Goal: Task Accomplishment & Management: Use online tool/utility

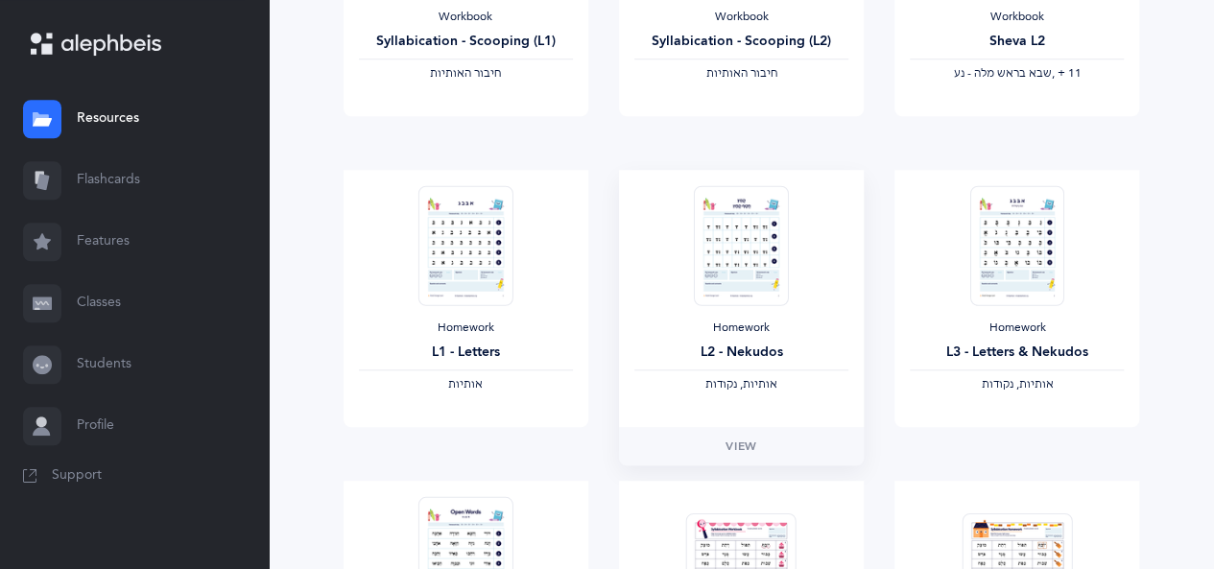
scroll to position [768, 0]
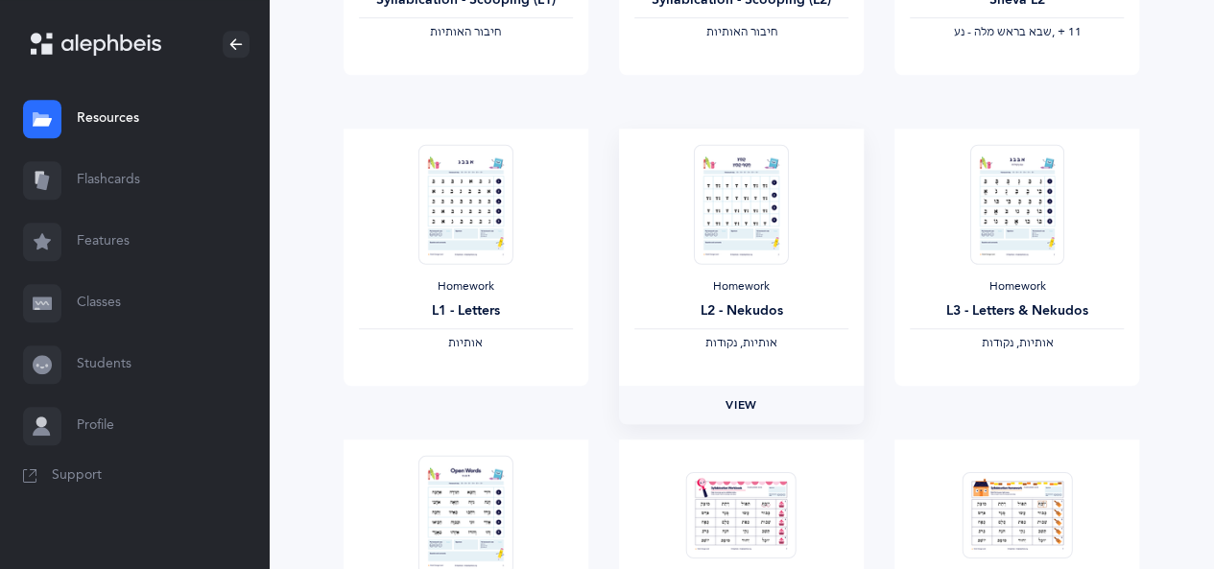
click at [750, 396] on span "View" at bounding box center [740, 404] width 31 height 17
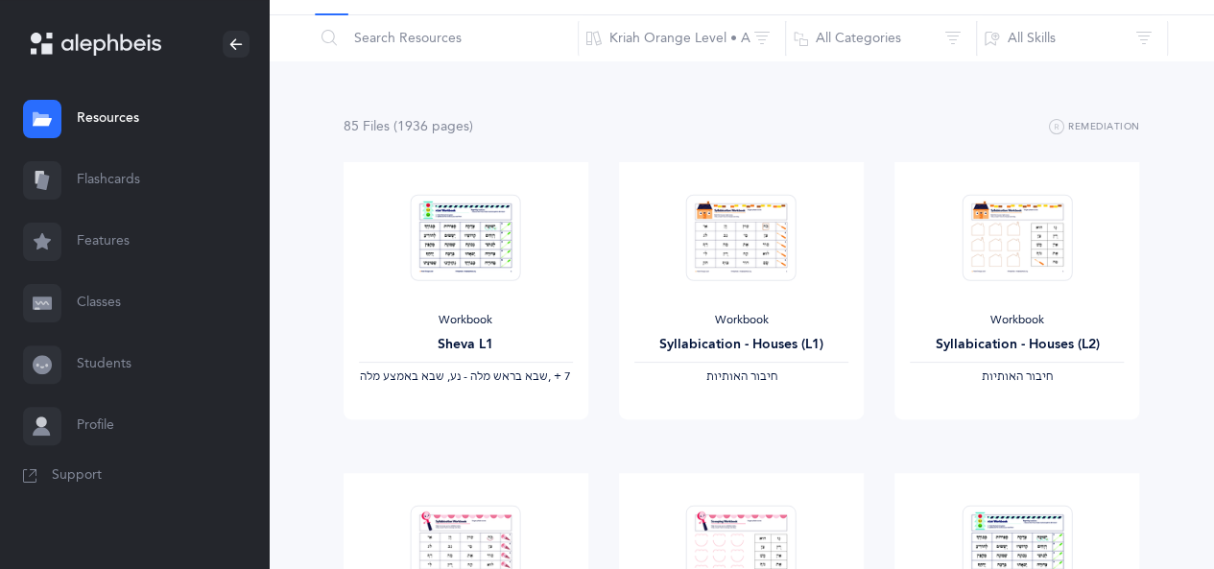
scroll to position [0, 0]
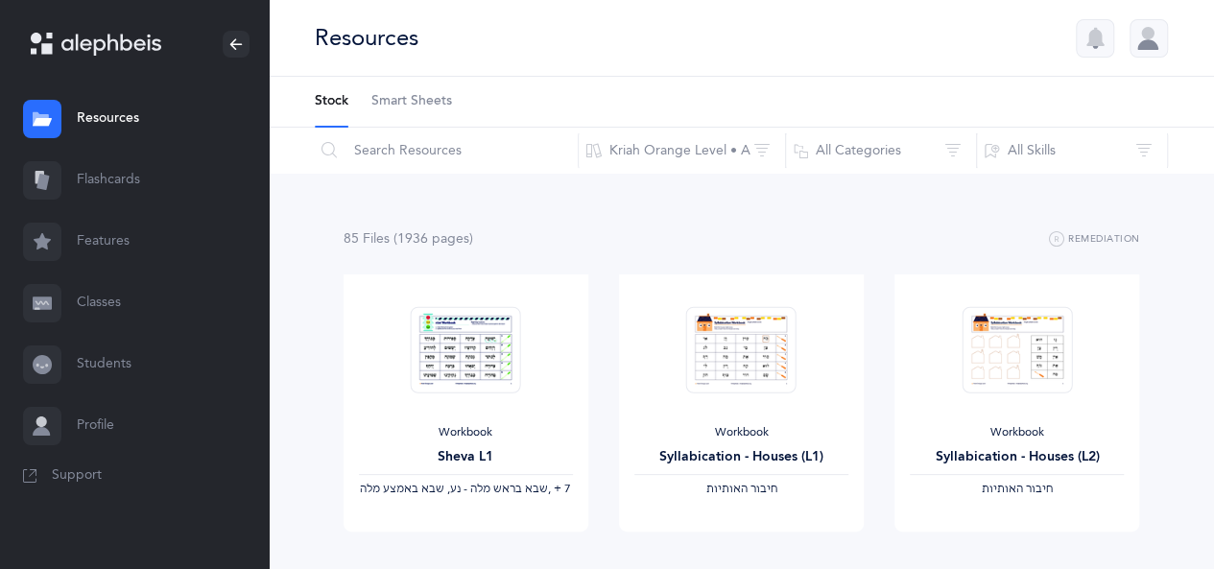
click at [416, 85] on link "Smart Sheets" at bounding box center [411, 102] width 81 height 50
click at [436, 97] on span "Smart Sheets" at bounding box center [411, 101] width 81 height 19
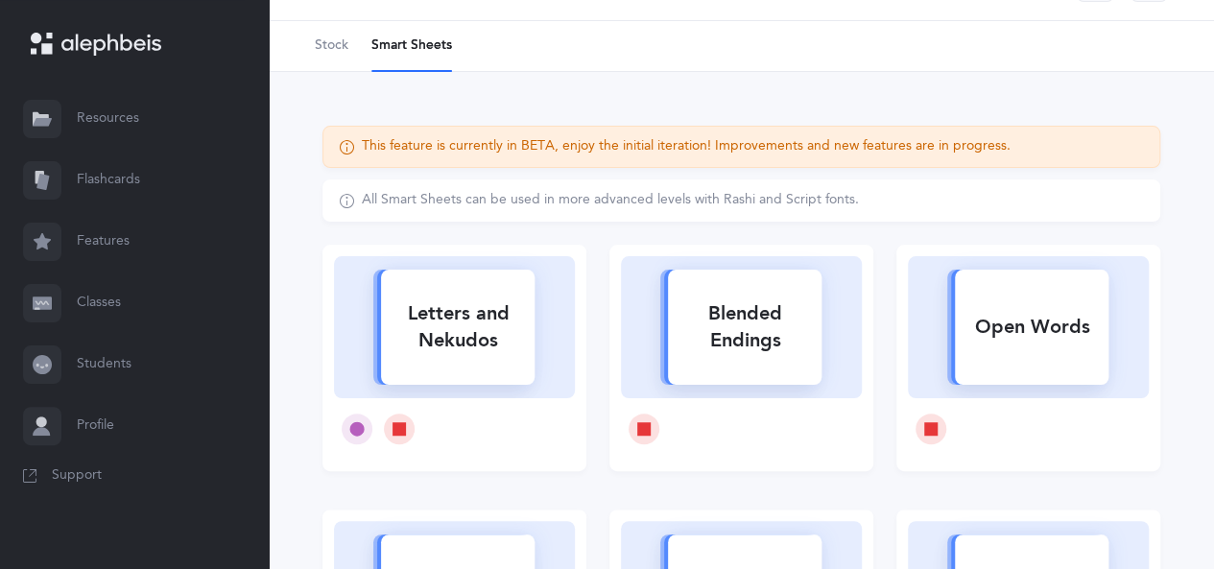
scroll to position [96, 0]
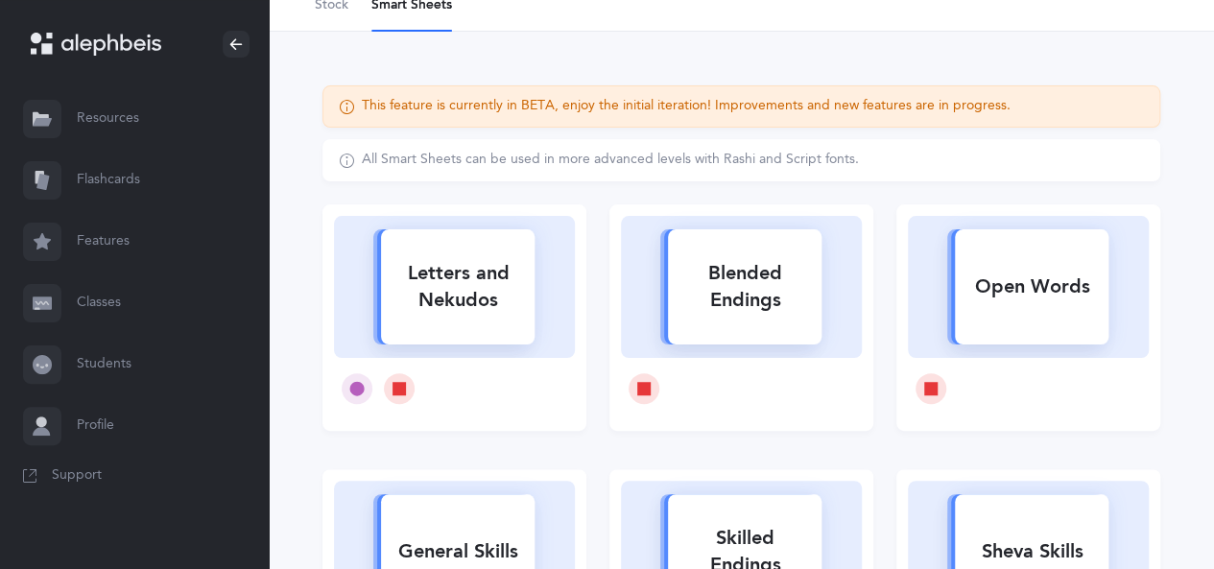
click at [558, 298] on div "Letters and Nekudos" at bounding box center [454, 287] width 241 height 142
select select
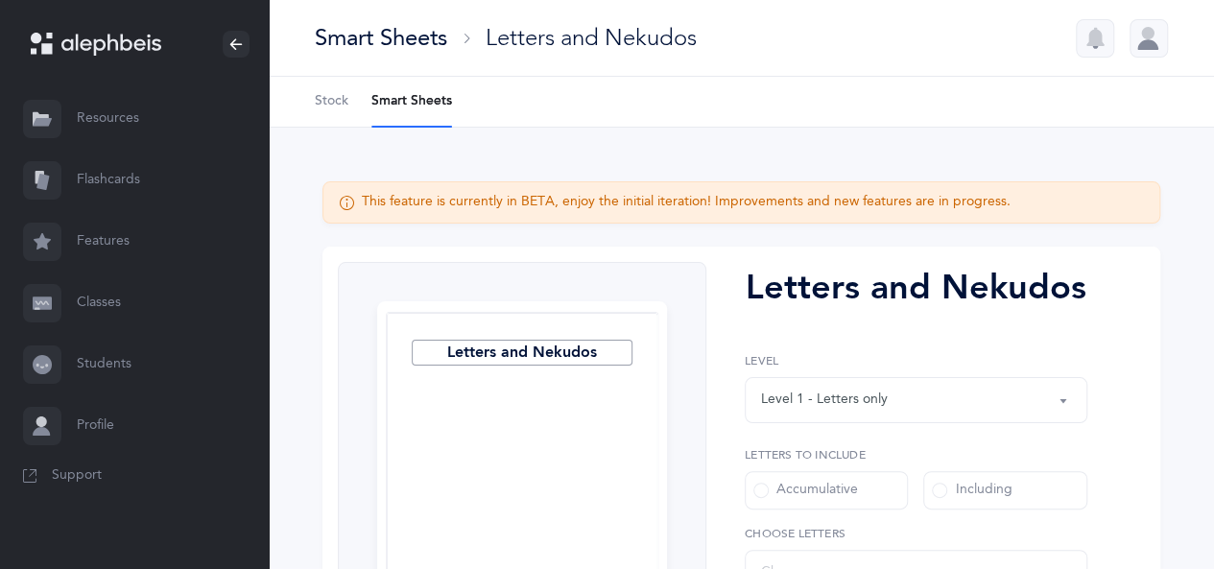
select select "27"
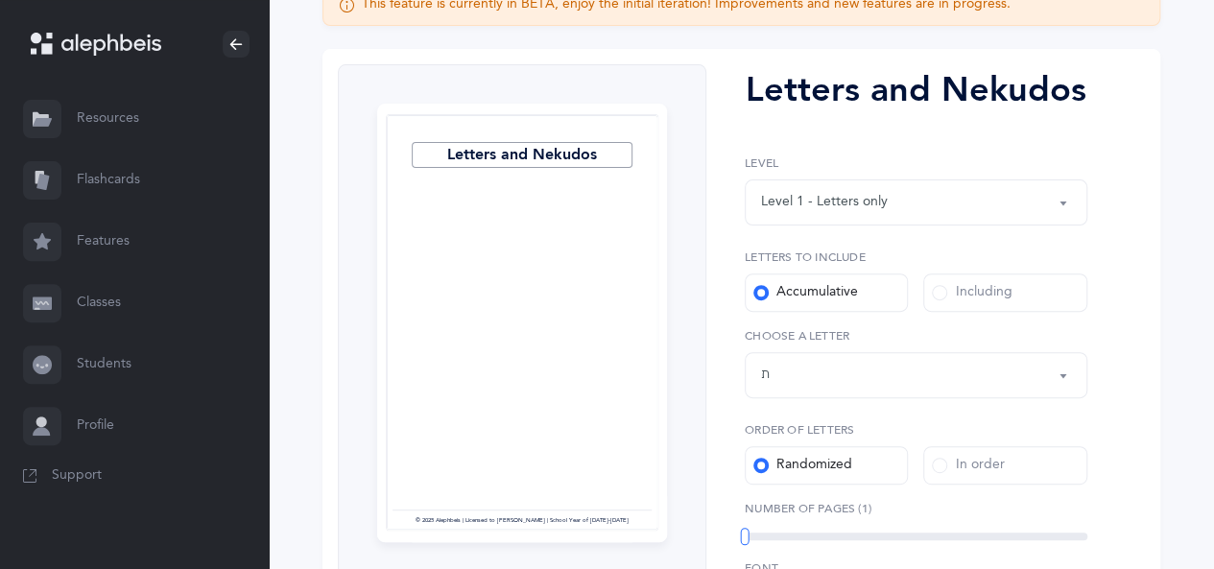
scroll to position [384, 0]
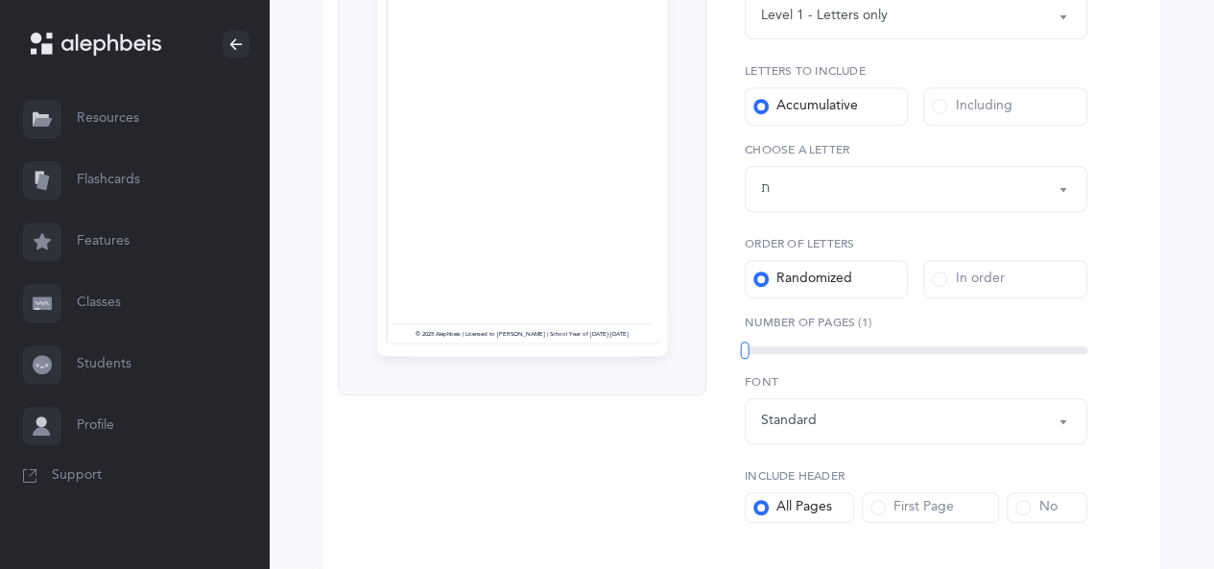
click at [1029, 503] on span at bounding box center [1022, 507] width 15 height 15
click at [0, 0] on input "No" at bounding box center [0, 0] width 0 height 0
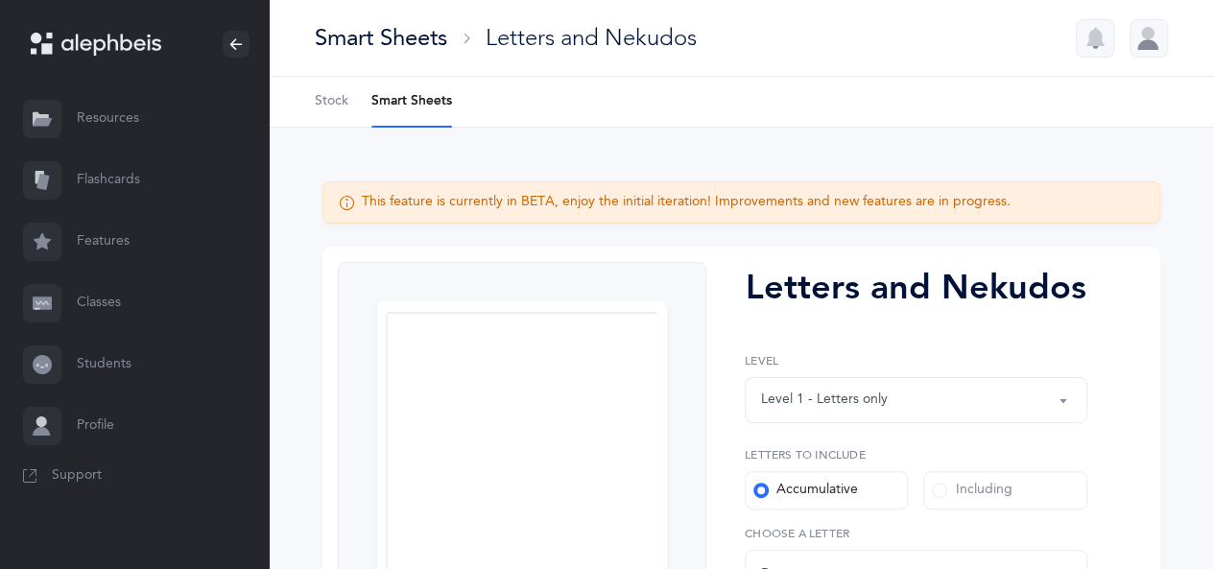
scroll to position [192, 0]
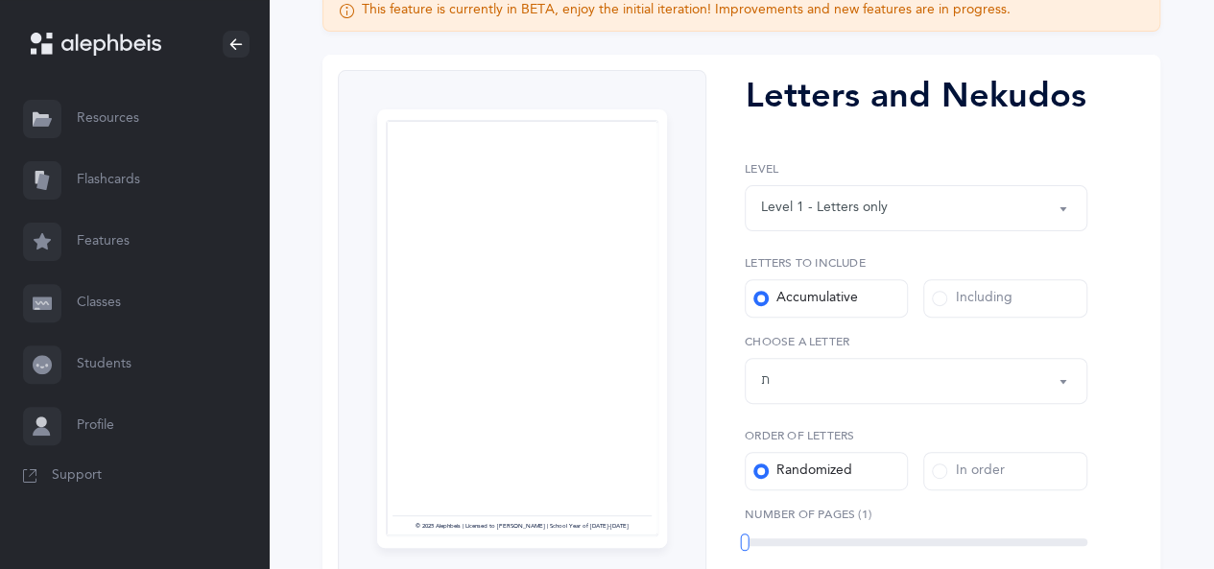
click at [986, 297] on div "Including" at bounding box center [972, 298] width 80 height 19
click at [0, 0] on input "Including" at bounding box center [0, 0] width 0 height 0
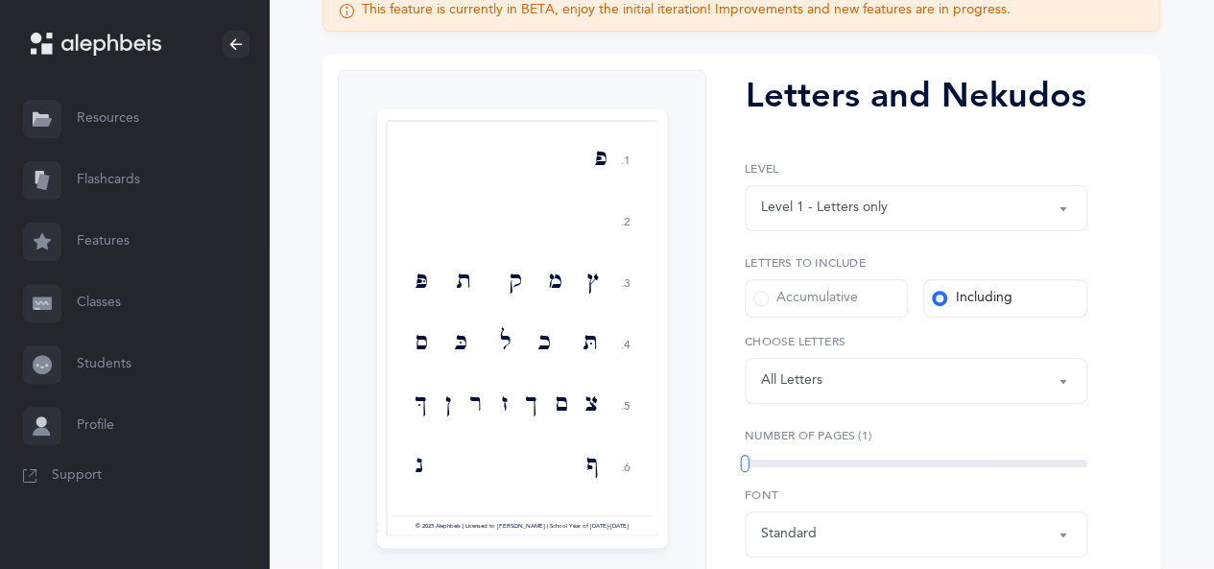
click at [1058, 371] on button "Letters: All Letters" at bounding box center [916, 381] width 343 height 46
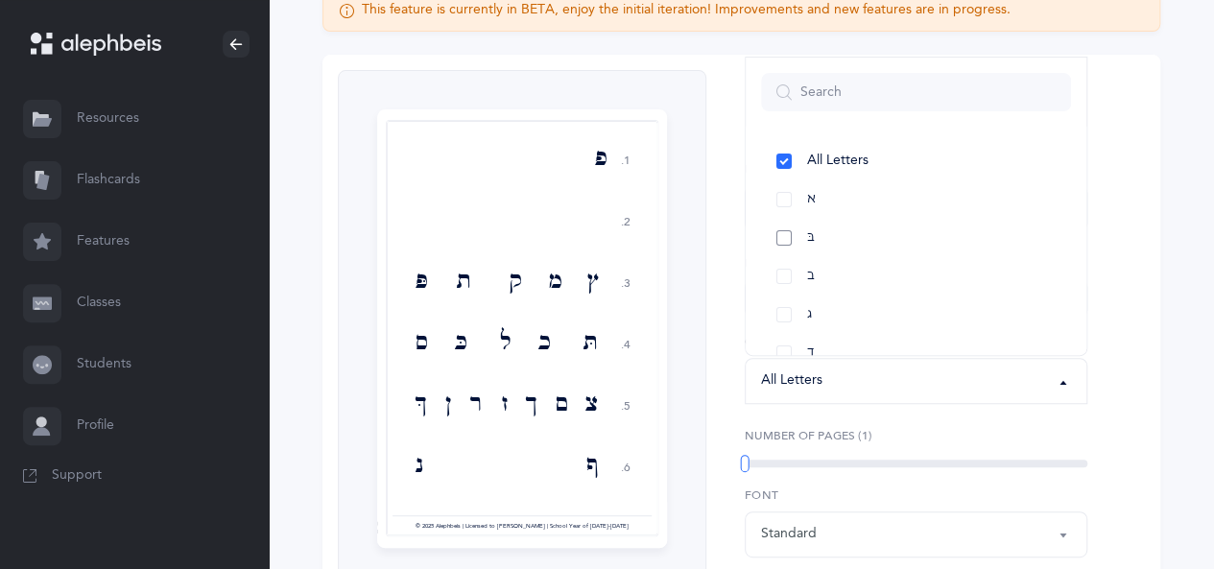
click at [784, 234] on link "בּ" at bounding box center [916, 238] width 310 height 38
select select "81"
click at [794, 277] on link "ב" at bounding box center [916, 276] width 310 height 38
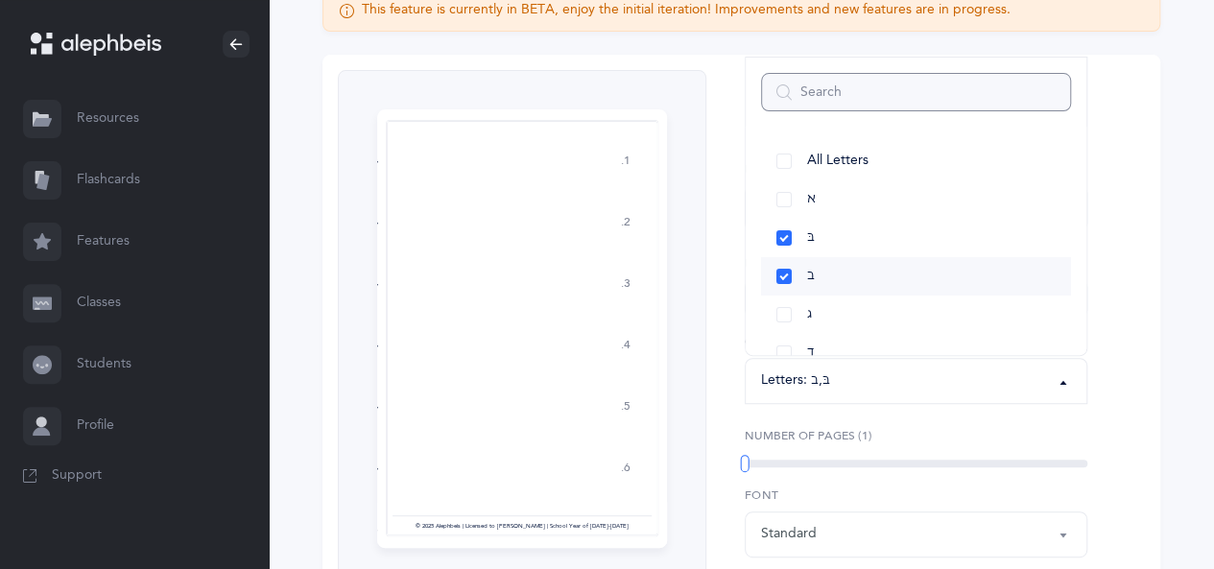
scroll to position [96, 0]
click at [789, 247] on link "ד" at bounding box center [916, 257] width 310 height 38
click at [779, 235] on link "כּ" at bounding box center [916, 238] width 310 height 38
click at [791, 277] on link "ךּ" at bounding box center [916, 276] width 310 height 38
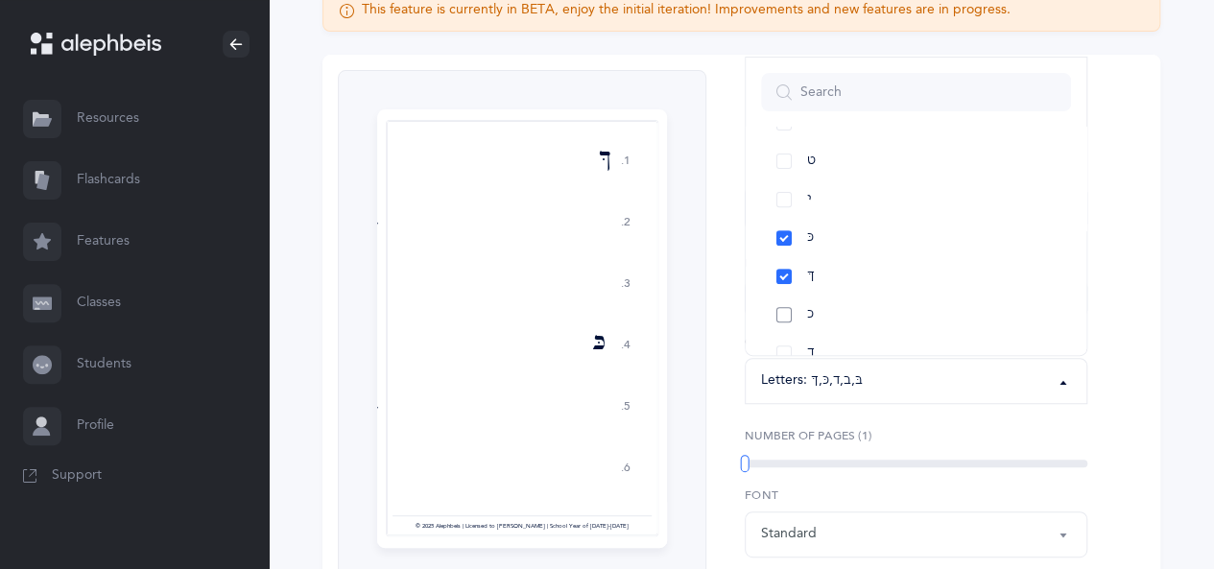
click at [790, 310] on link "כ" at bounding box center [916, 315] width 310 height 38
click at [784, 353] on link "ך" at bounding box center [916, 353] width 310 height 38
click at [784, 268] on link "ם" at bounding box center [916, 276] width 310 height 38
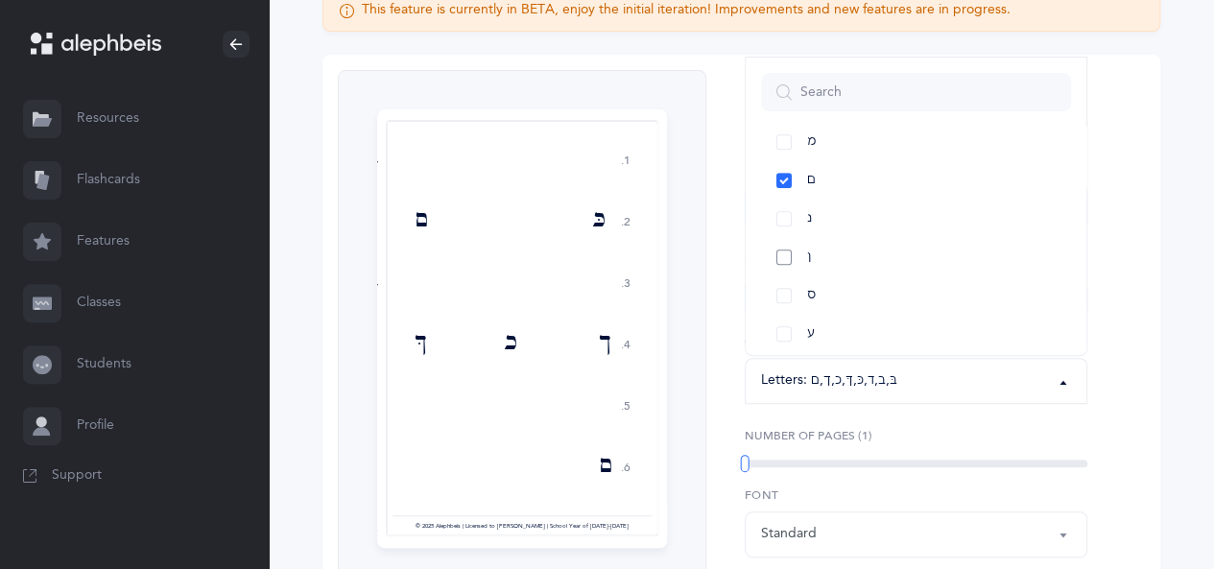
click at [784, 263] on link "ן" at bounding box center [916, 257] width 310 height 38
click at [784, 266] on link "פּ" at bounding box center [916, 276] width 310 height 38
click at [794, 310] on link "פ" at bounding box center [916, 315] width 310 height 38
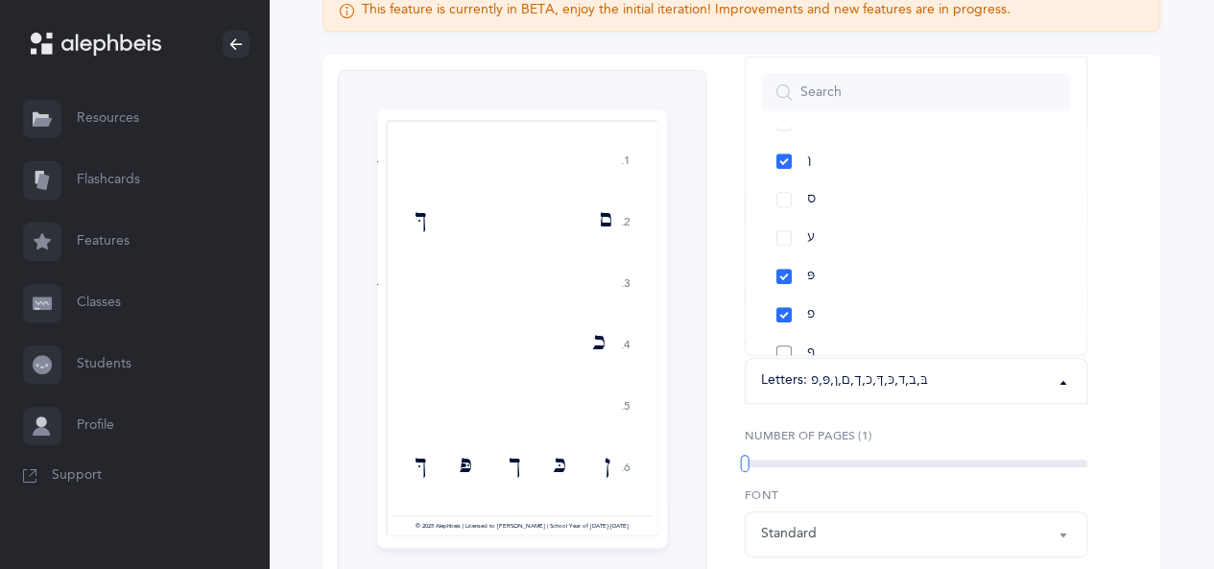
click at [789, 339] on link "ף" at bounding box center [916, 353] width 310 height 38
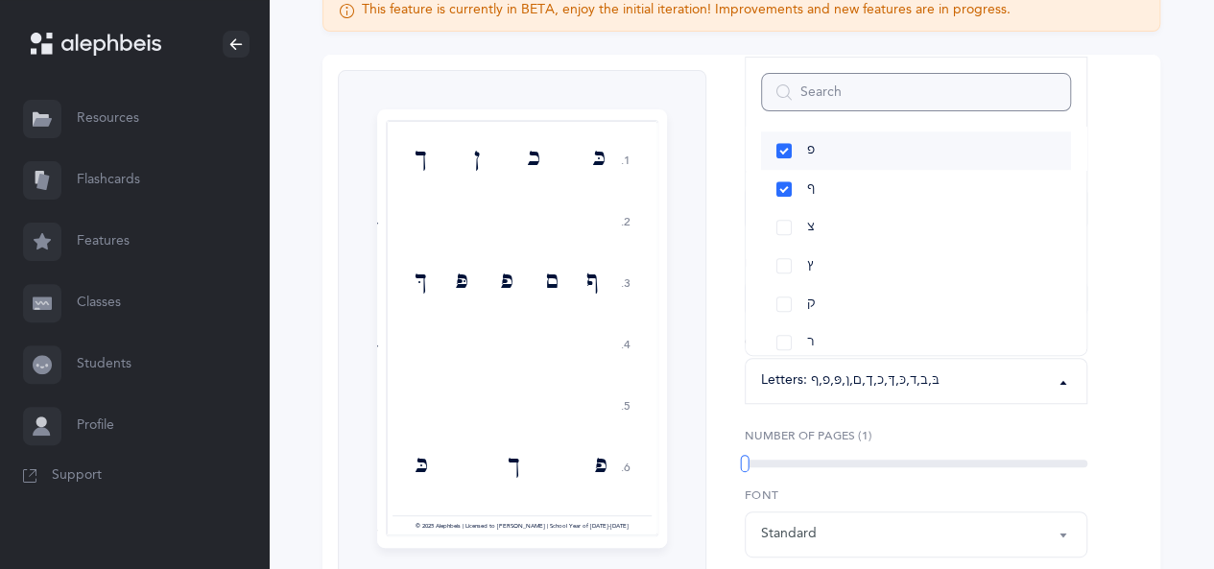
scroll to position [960, 0]
click at [779, 243] on link "ץ" at bounding box center [916, 238] width 310 height 38
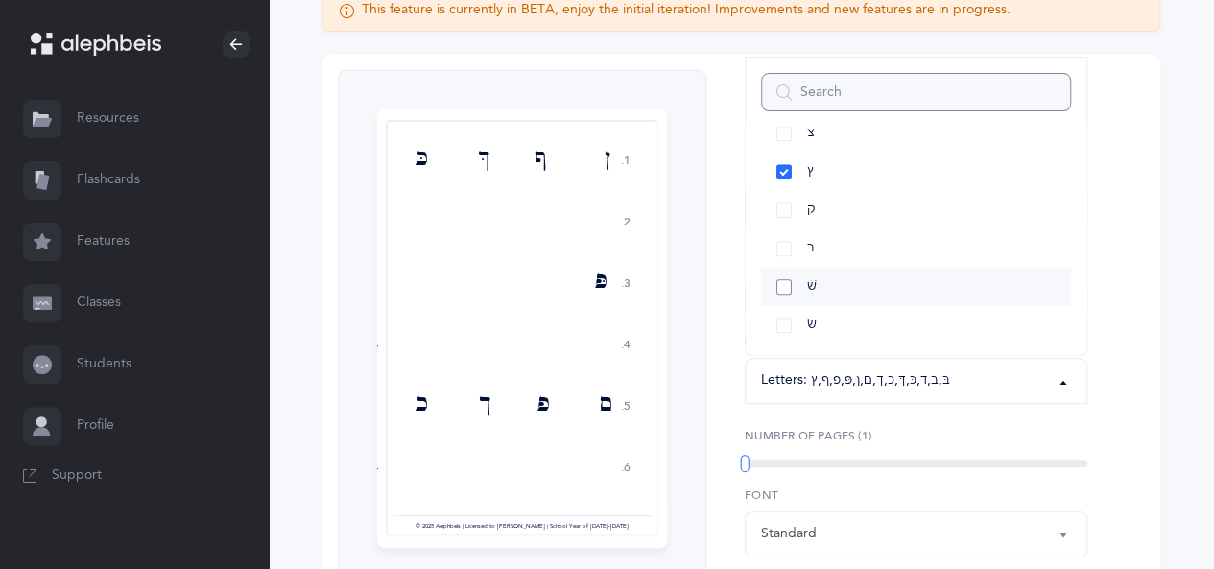
scroll to position [1056, 0]
click at [775, 251] on link "שׁ" at bounding box center [916, 257] width 310 height 38
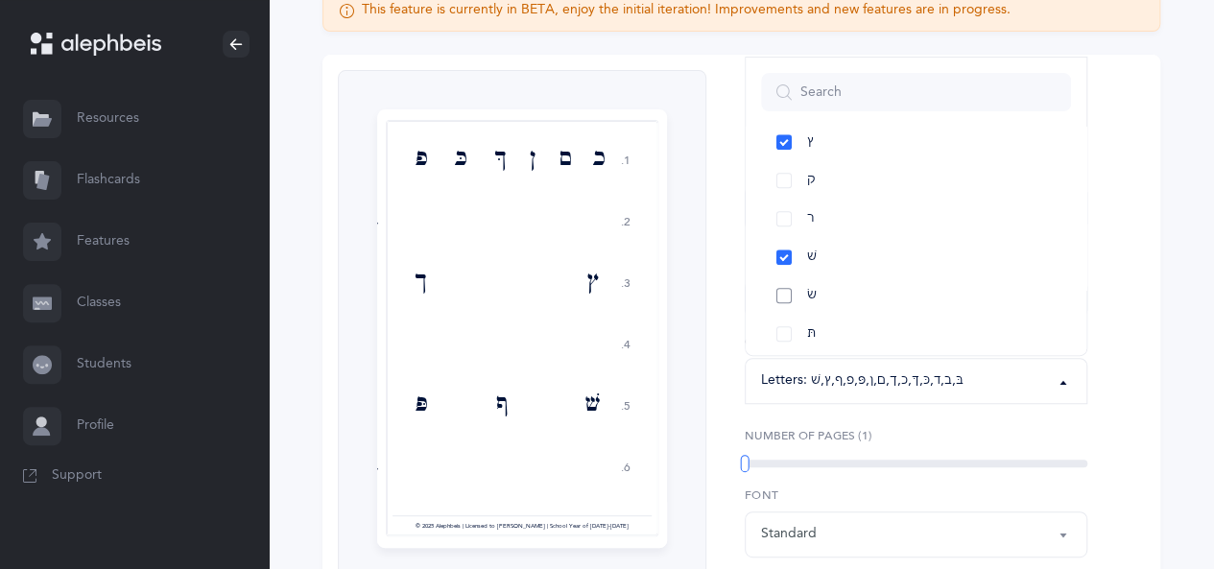
click at [778, 284] on link "שׂ" at bounding box center [916, 295] width 310 height 38
click at [791, 218] on link "ר" at bounding box center [916, 219] width 310 height 38
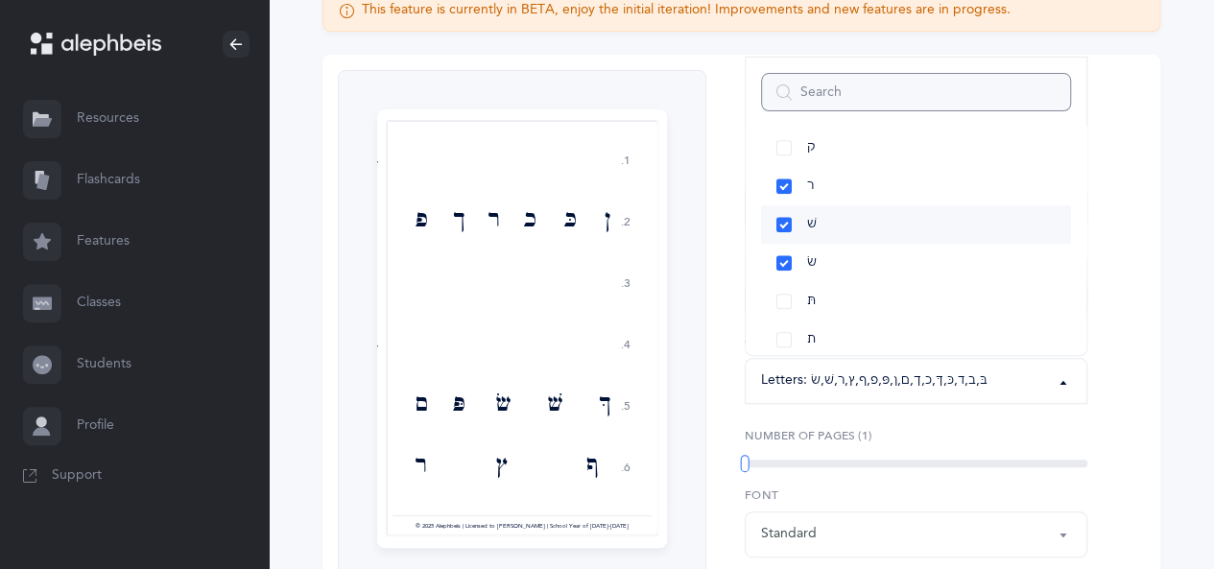
scroll to position [1105, 0]
click at [791, 279] on link "תּ" at bounding box center [916, 284] width 310 height 38
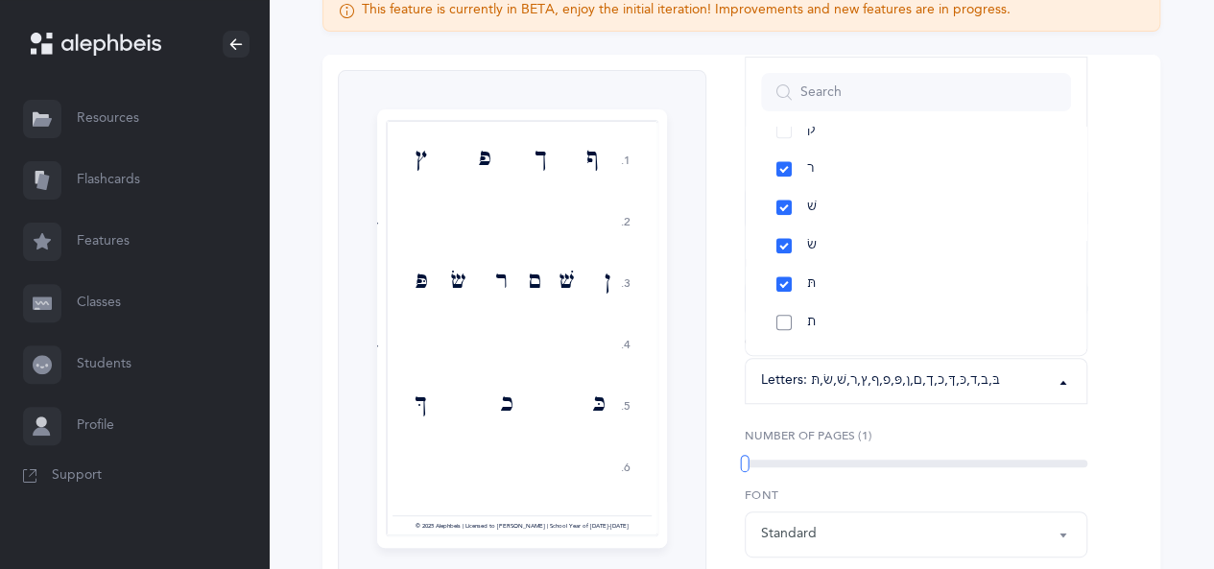
click at [789, 319] on link "ת" at bounding box center [916, 322] width 310 height 38
click at [789, 279] on link "תּ" at bounding box center [916, 284] width 310 height 38
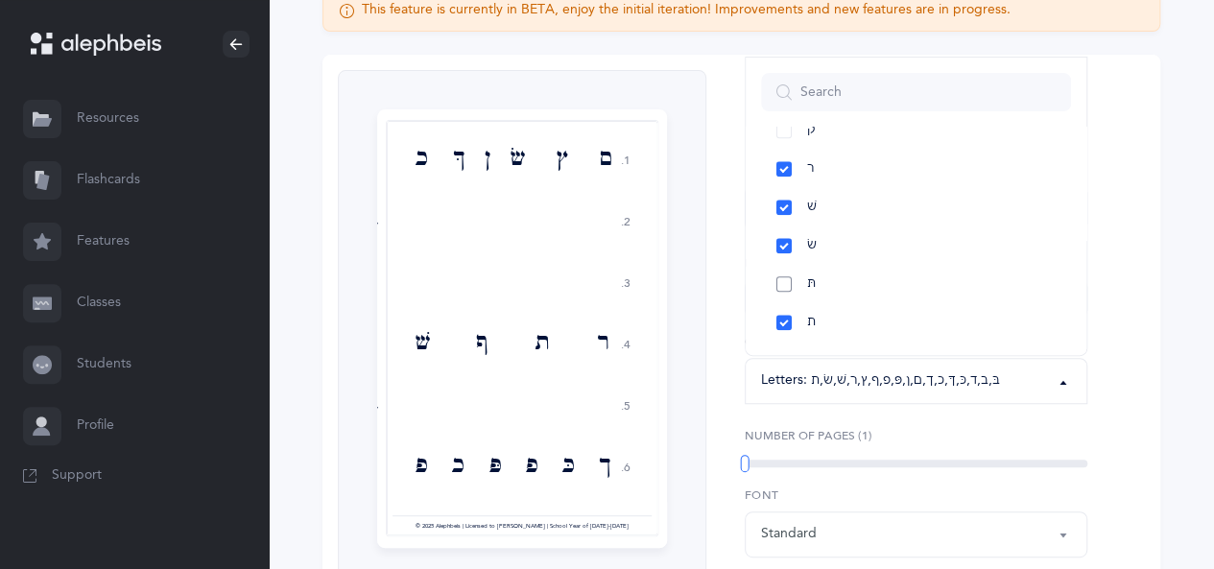
click at [785, 287] on link "תּ" at bounding box center [916, 284] width 310 height 38
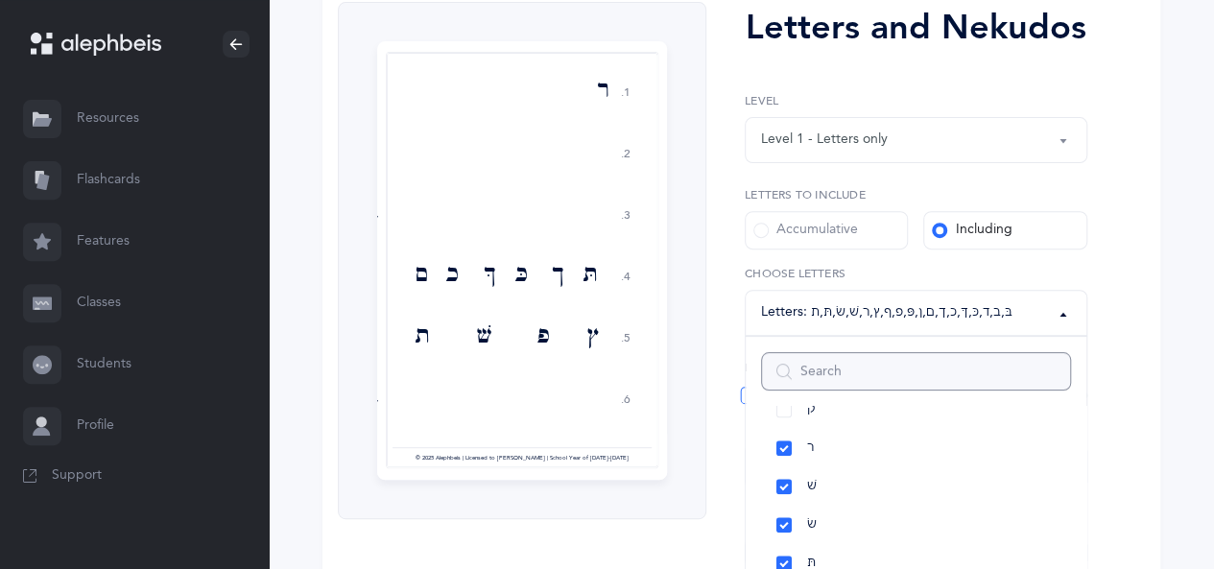
scroll to position [288, 0]
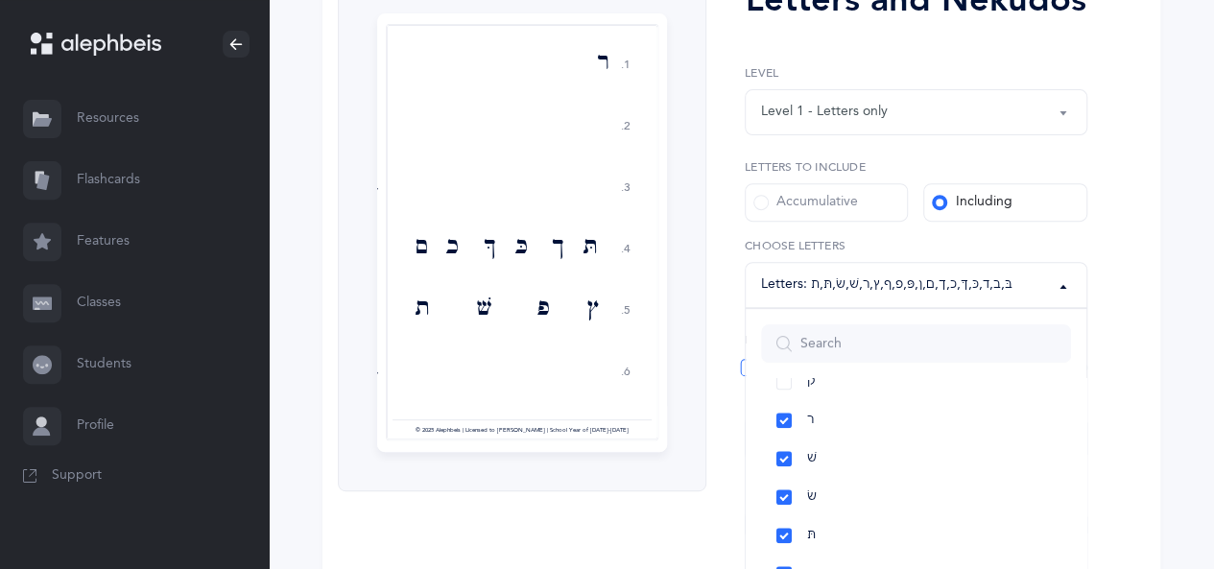
click at [1134, 362] on div "Letters and Nekudos 1. 2. 3. 4. 5. 6. ר ד בּ תּ ך כּ ךּ כ ם ץ פ שׁ ת ב ף פּ ן ש…" at bounding box center [741, 303] width 838 height 689
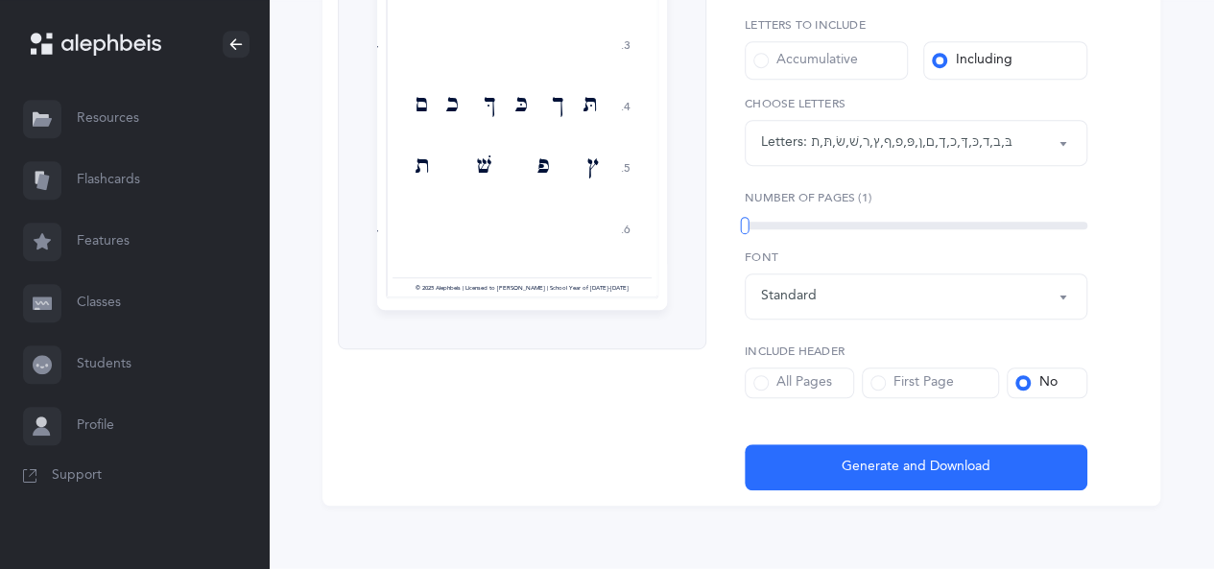
scroll to position [441, 0]
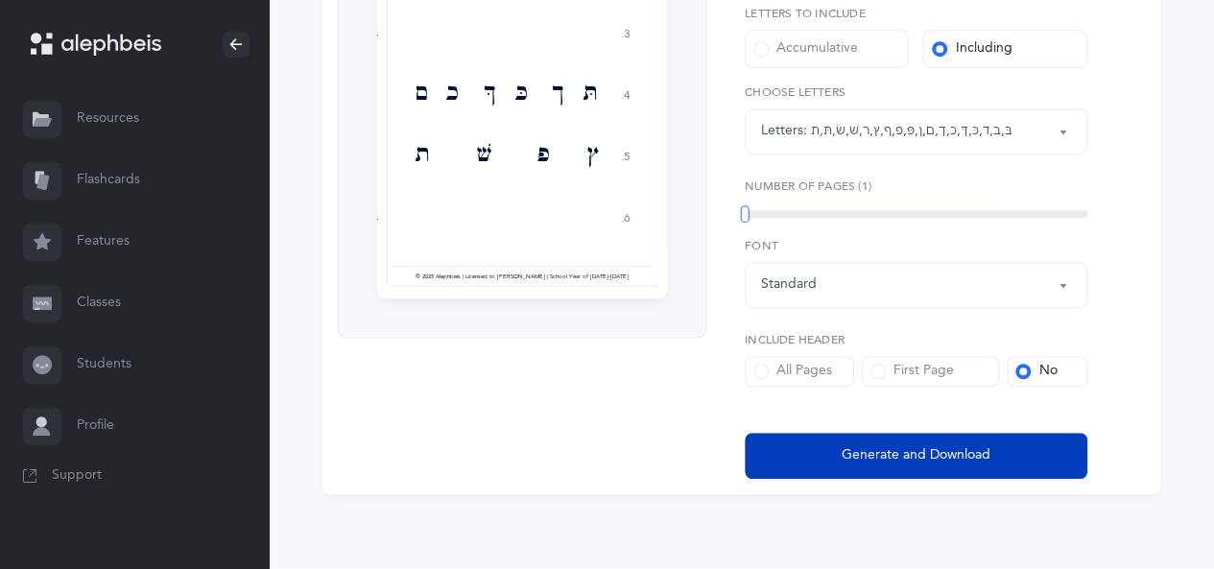
click at [1038, 447] on button "Generate and Download" at bounding box center [916, 456] width 343 height 46
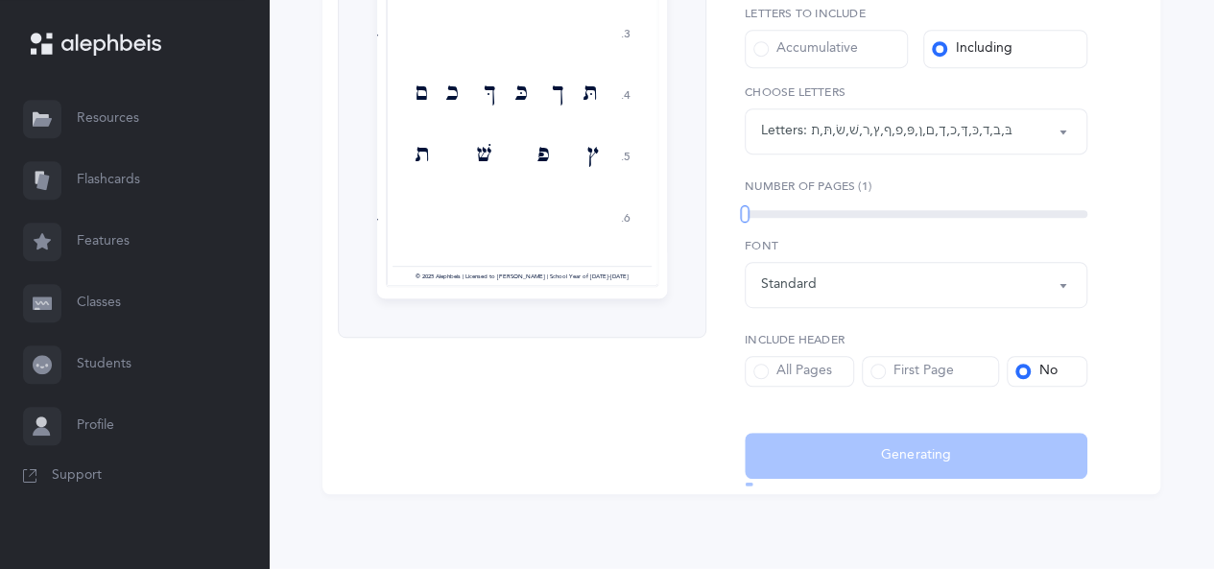
select select "81"
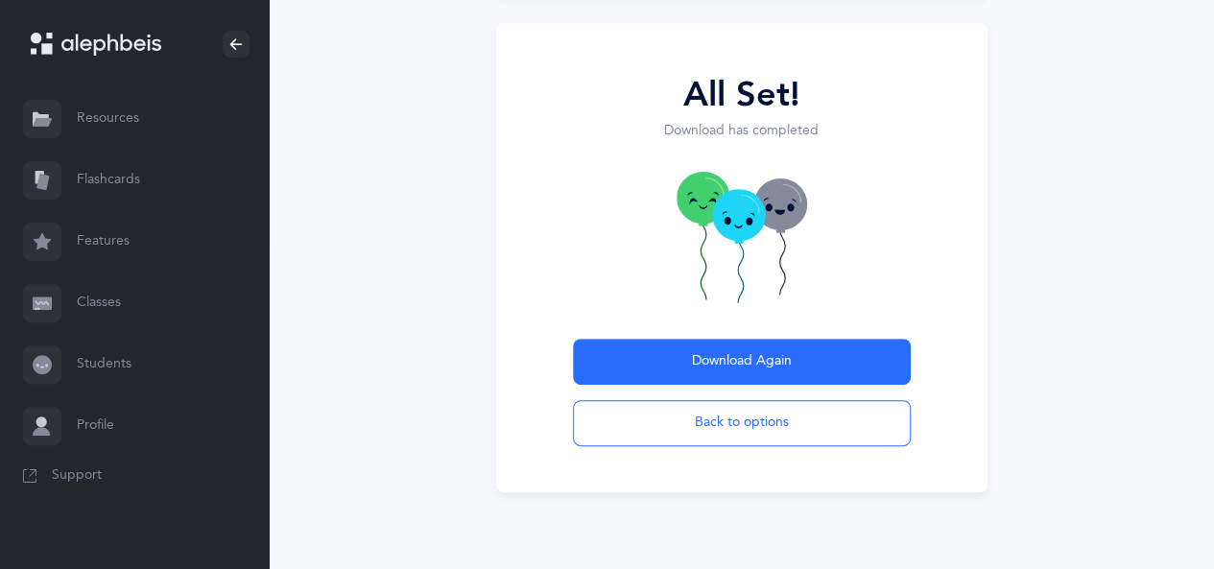
scroll to position [190, 0]
